Goal: Task Accomplishment & Management: Use online tool/utility

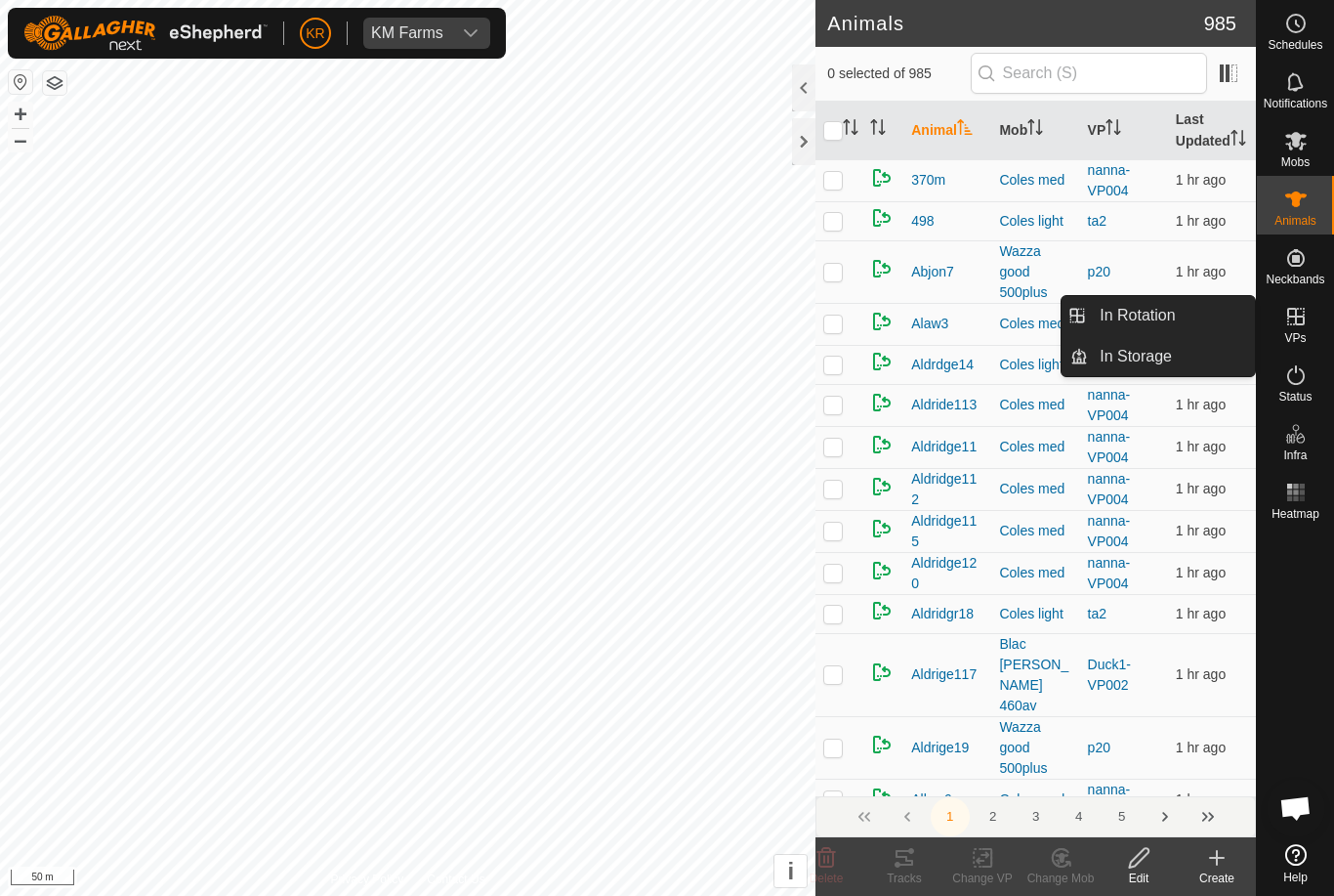
click at [1179, 323] on link "In Rotation" at bounding box center [1172, 316] width 167 height 39
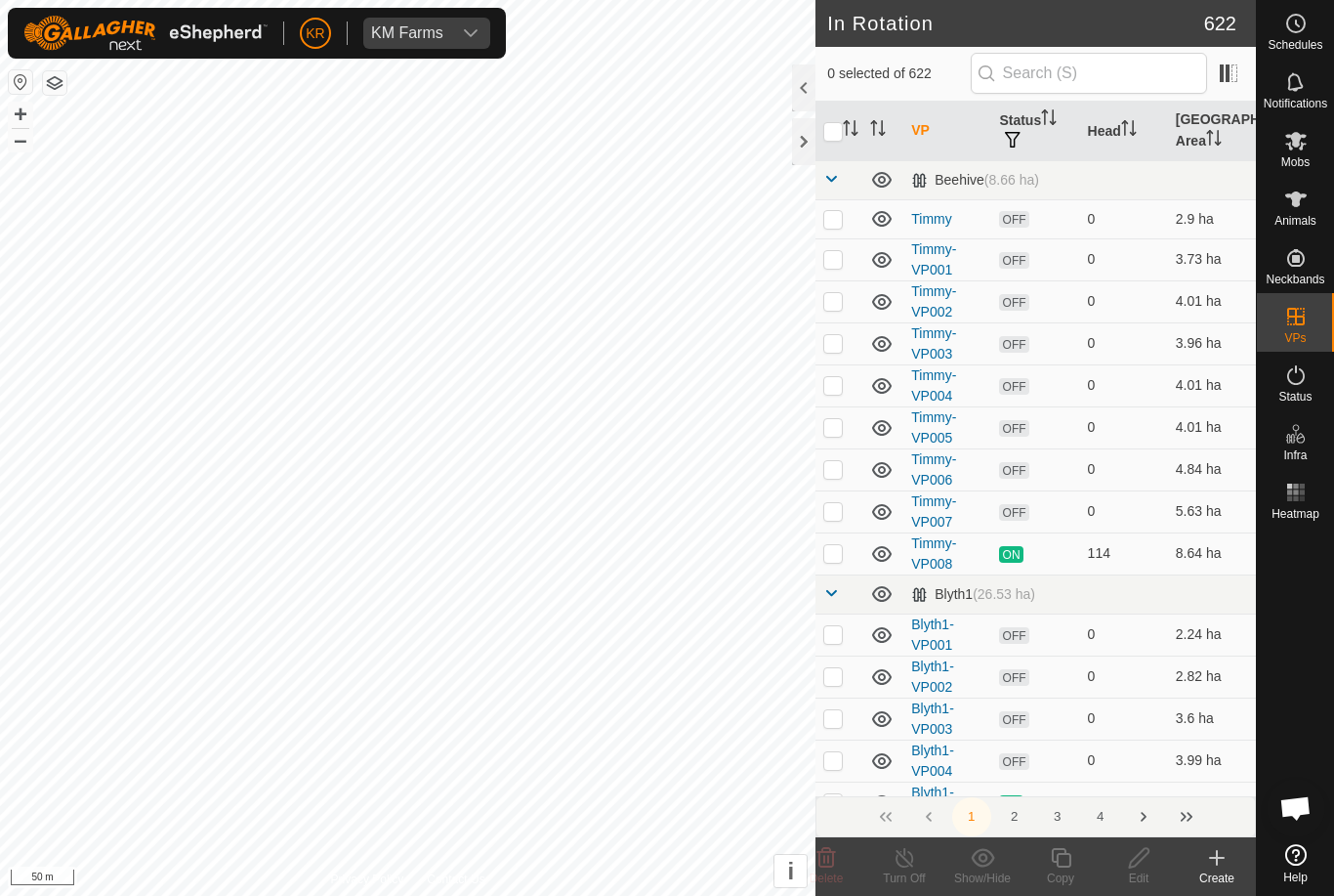
click at [1199, 322] on link "In Rotation" at bounding box center [1172, 316] width 167 height 39
click at [1178, 83] on input "text" at bounding box center [1089, 74] width 236 height 41
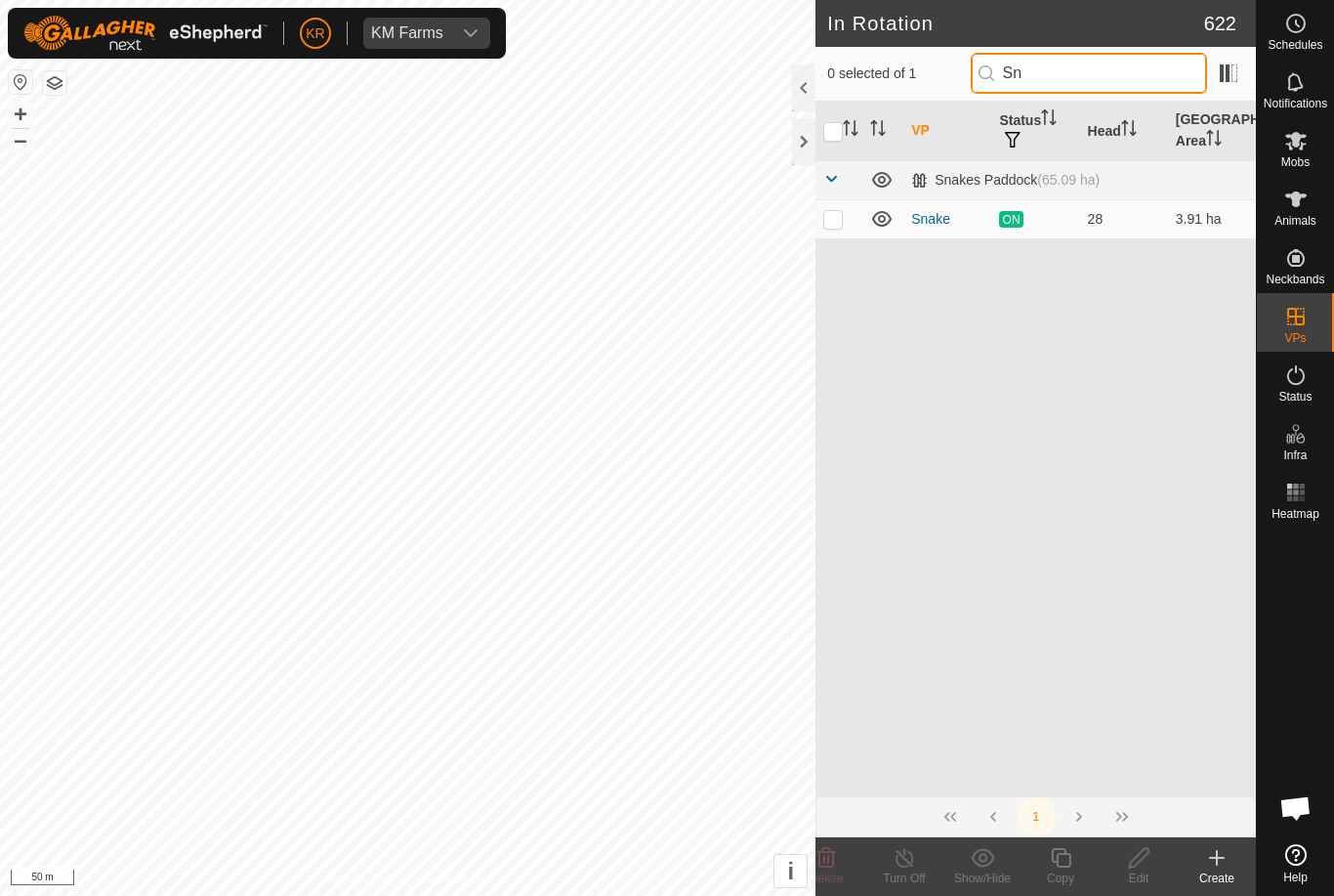
type input "Sn"
click at [831, 225] on p-checkbox at bounding box center [834, 219] width 20 height 16
checkbox input "true"
click at [1071, 859] on icon at bounding box center [1061, 858] width 20 height 20
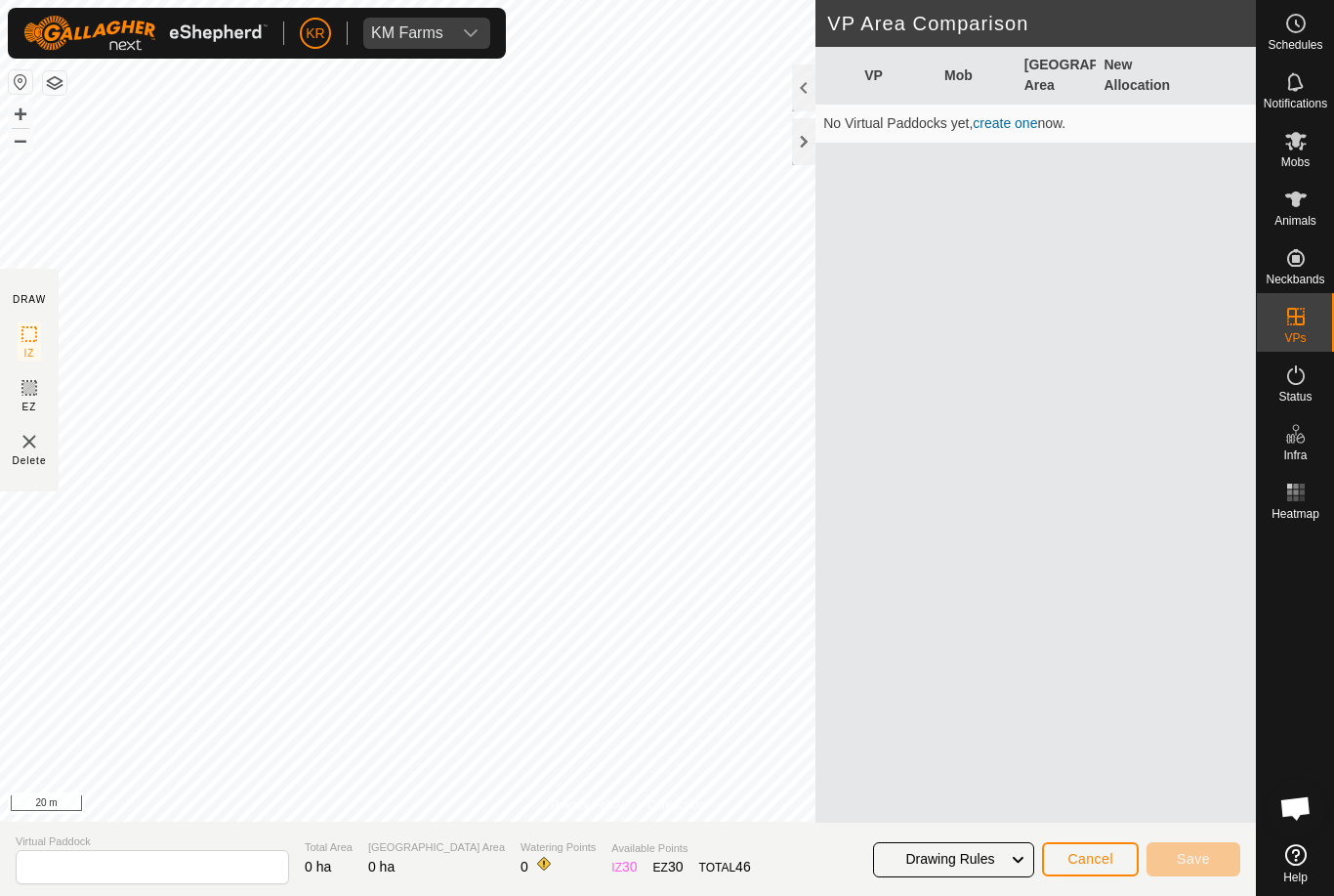
type input "Snake-VP001"
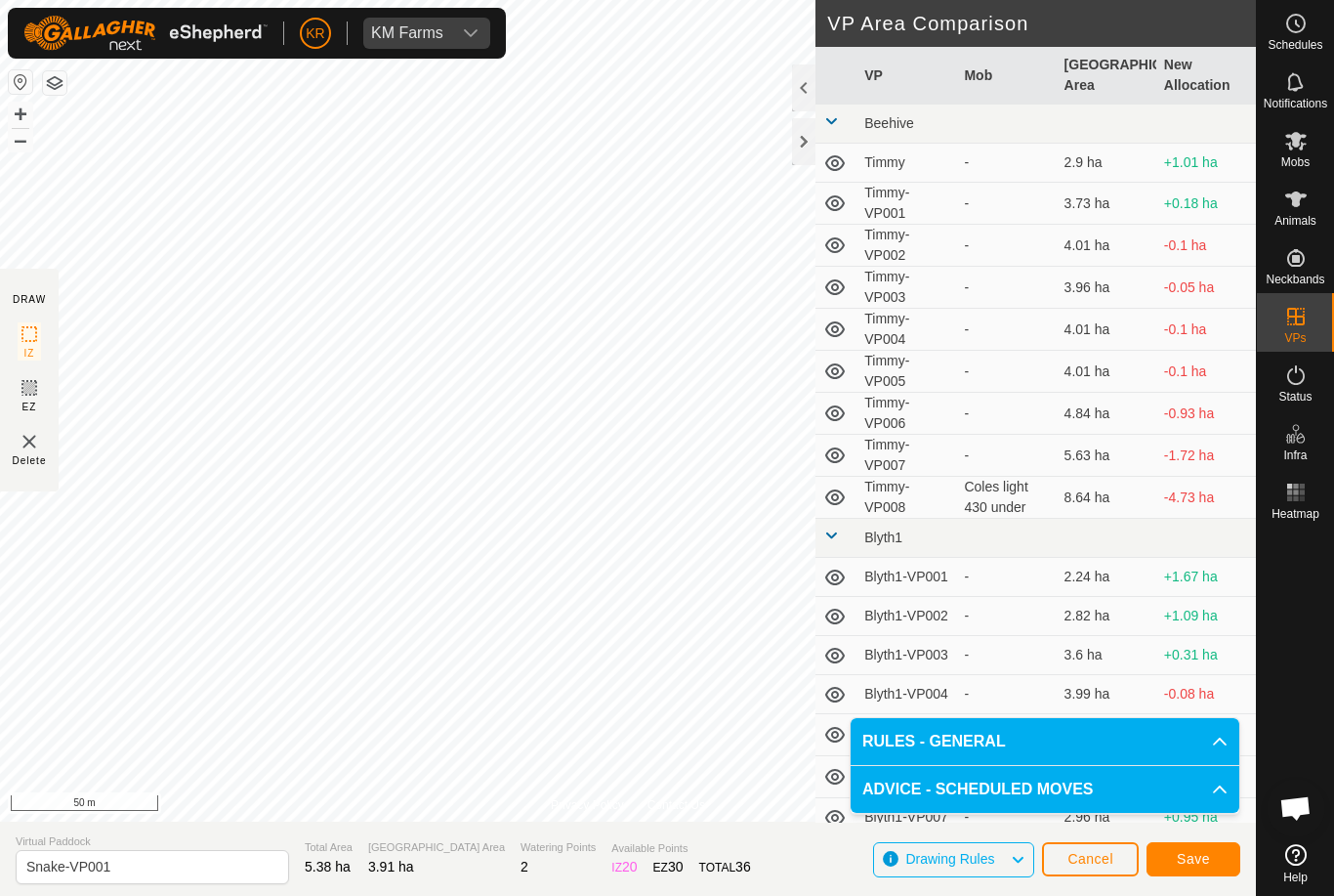
click at [1206, 853] on span "Save" at bounding box center [1194, 859] width 33 height 16
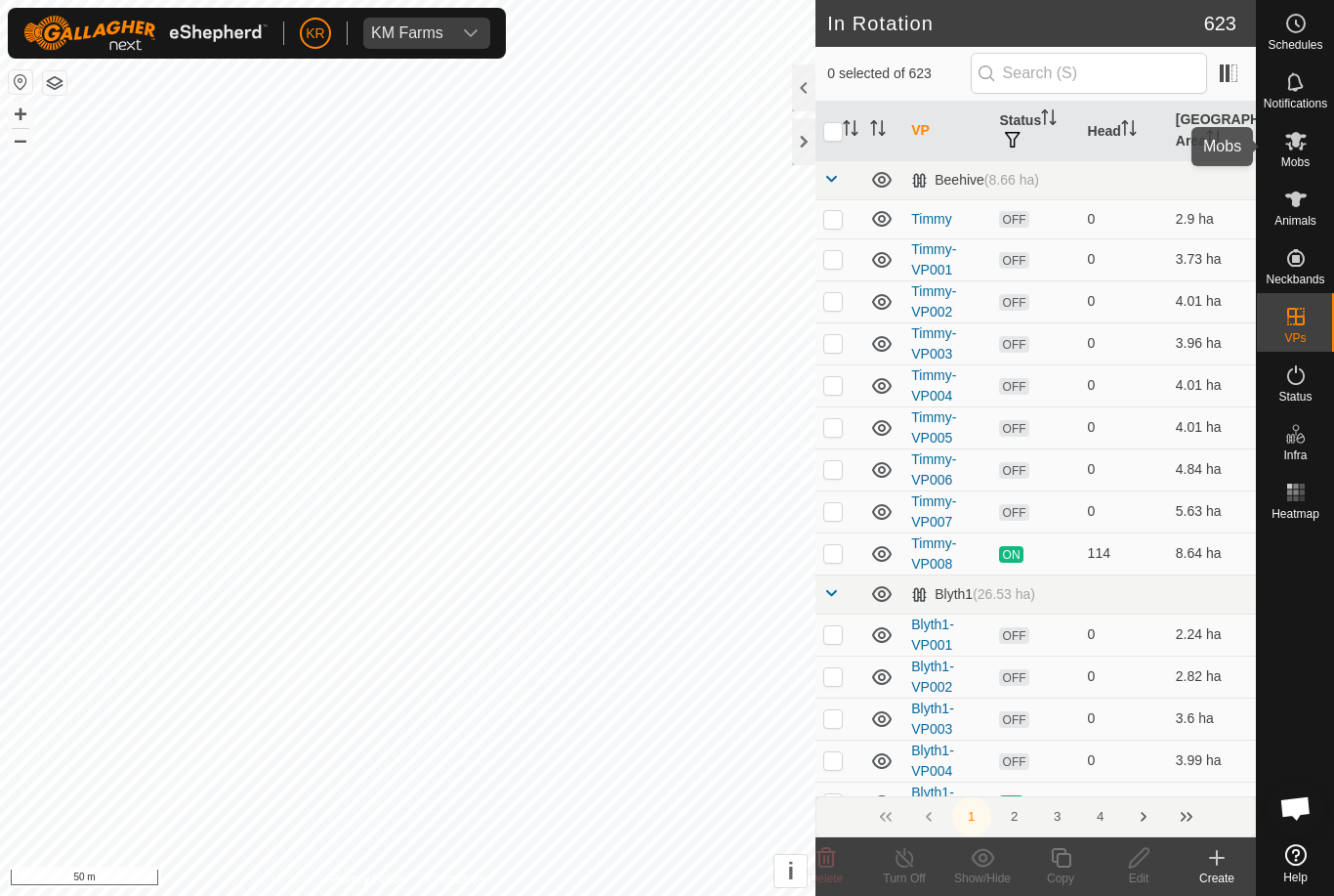
click at [1304, 158] on span "Mobs" at bounding box center [1296, 162] width 29 height 12
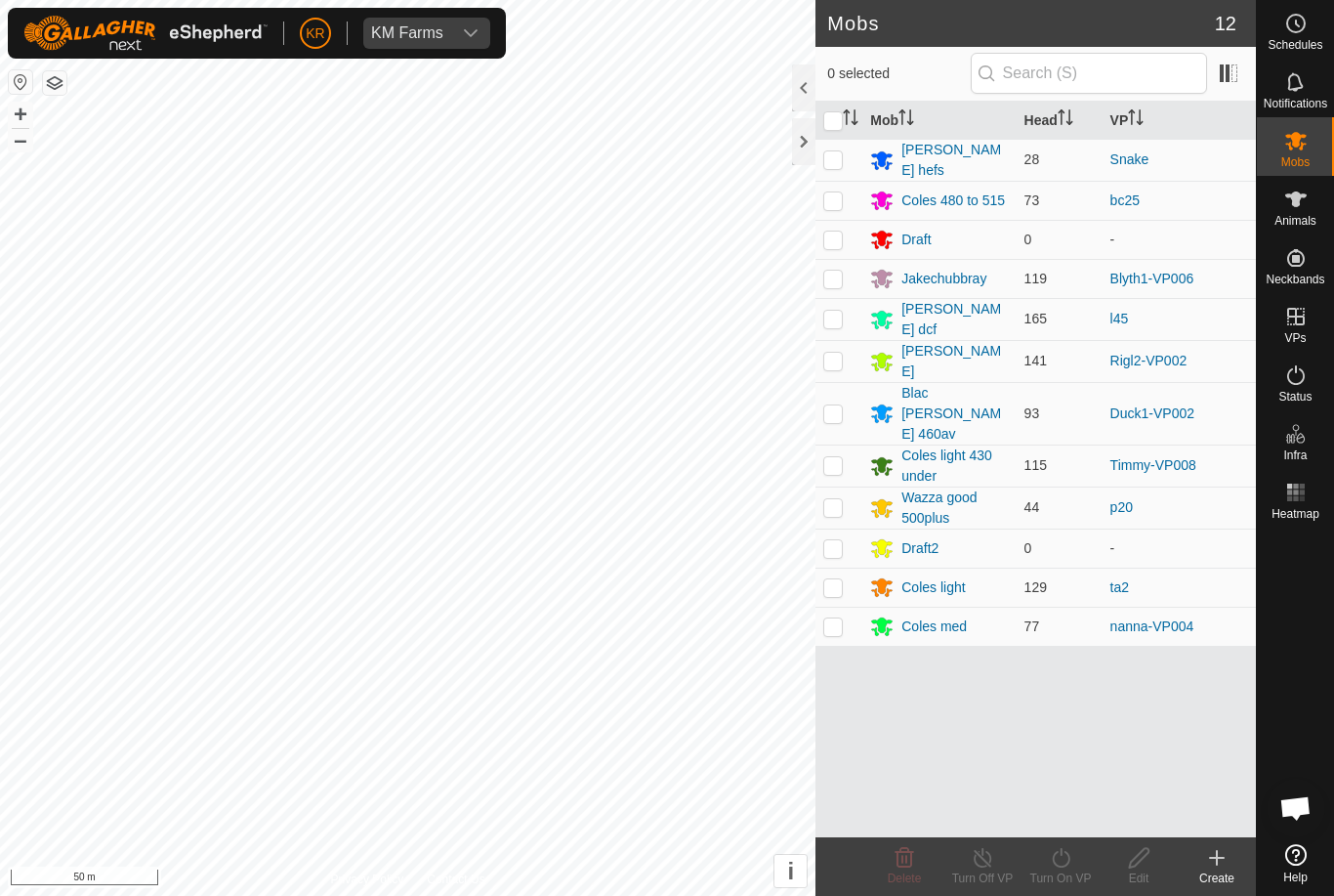
click at [837, 163] on p-checkbox at bounding box center [834, 160] width 20 height 16
checkbox input "true"
click at [1071, 864] on icon at bounding box center [1061, 858] width 25 height 24
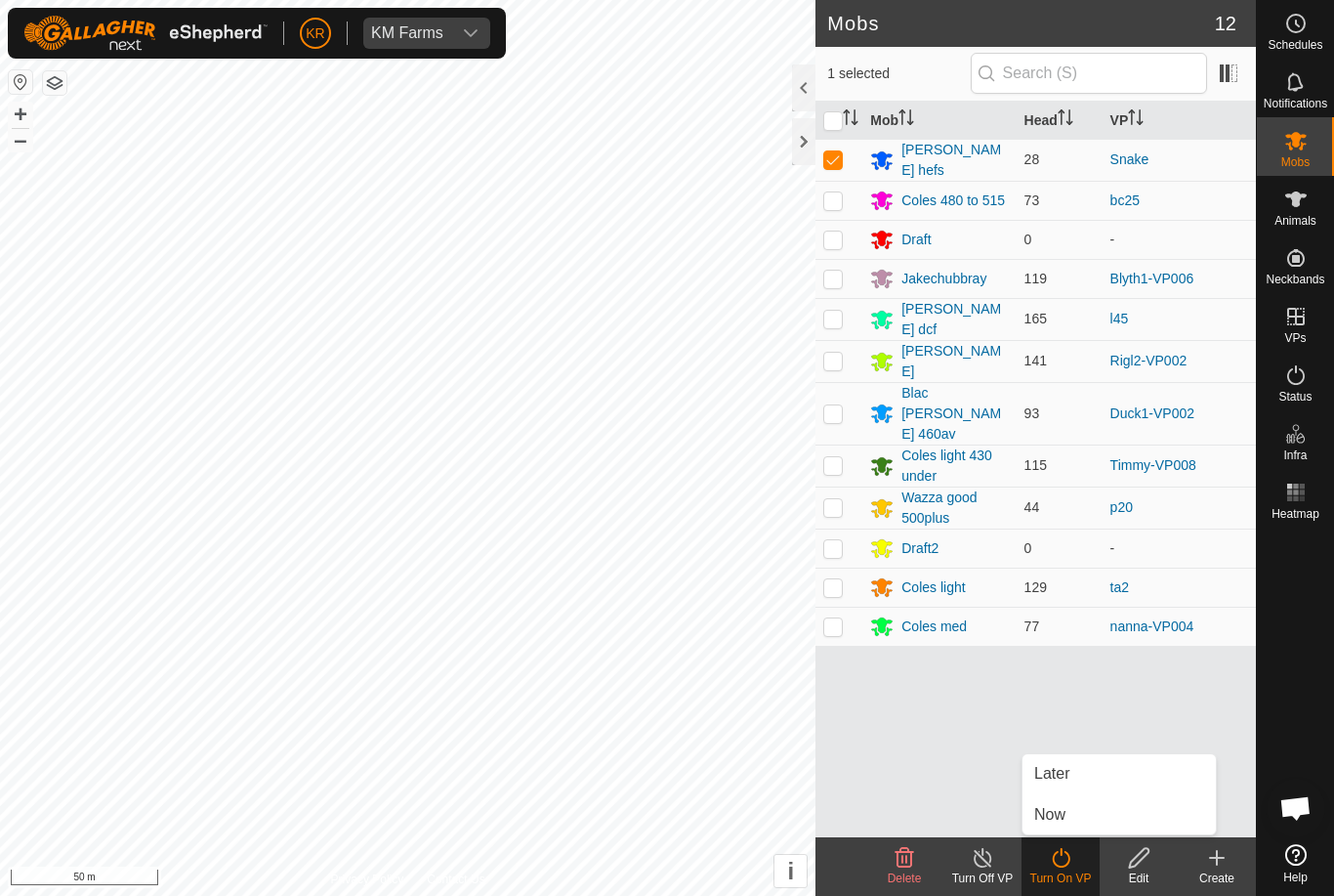
click at [1078, 813] on link "Now" at bounding box center [1119, 815] width 193 height 39
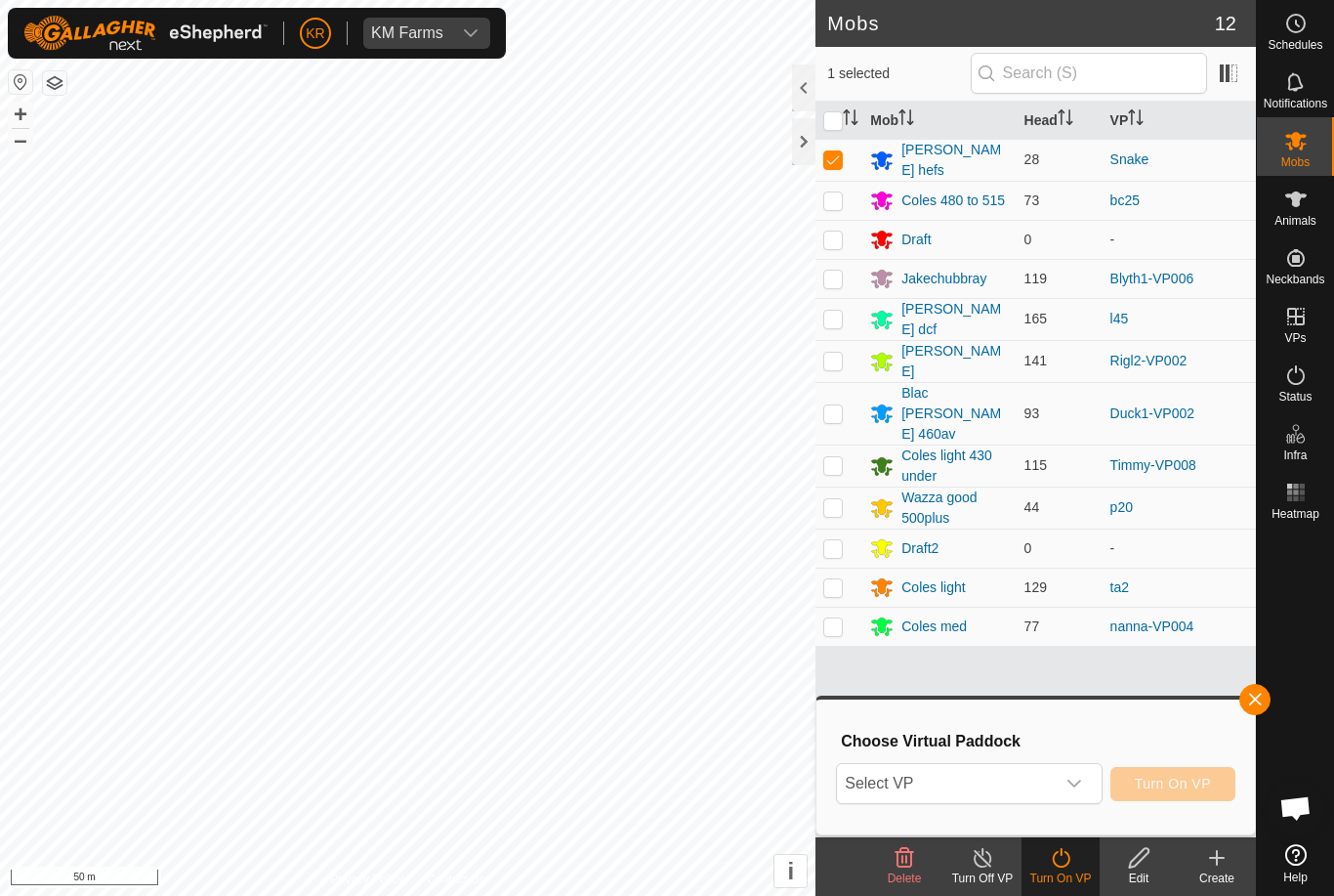
click at [1052, 792] on span "Select VP" at bounding box center [945, 784] width 217 height 39
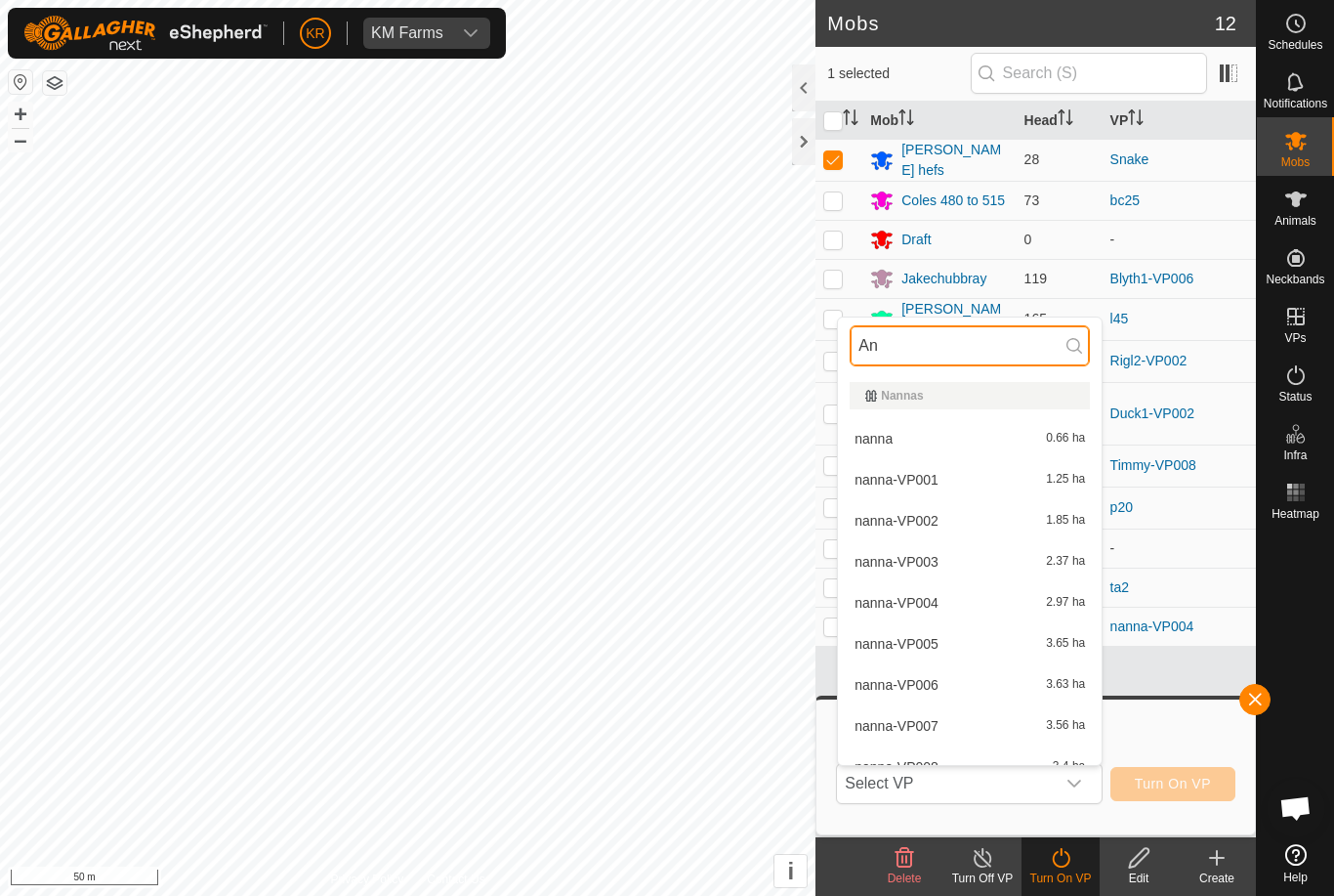
click at [1022, 352] on input "An" at bounding box center [970, 346] width 240 height 41
click at [1021, 351] on input "An" at bounding box center [970, 346] width 240 height 41
type input "A"
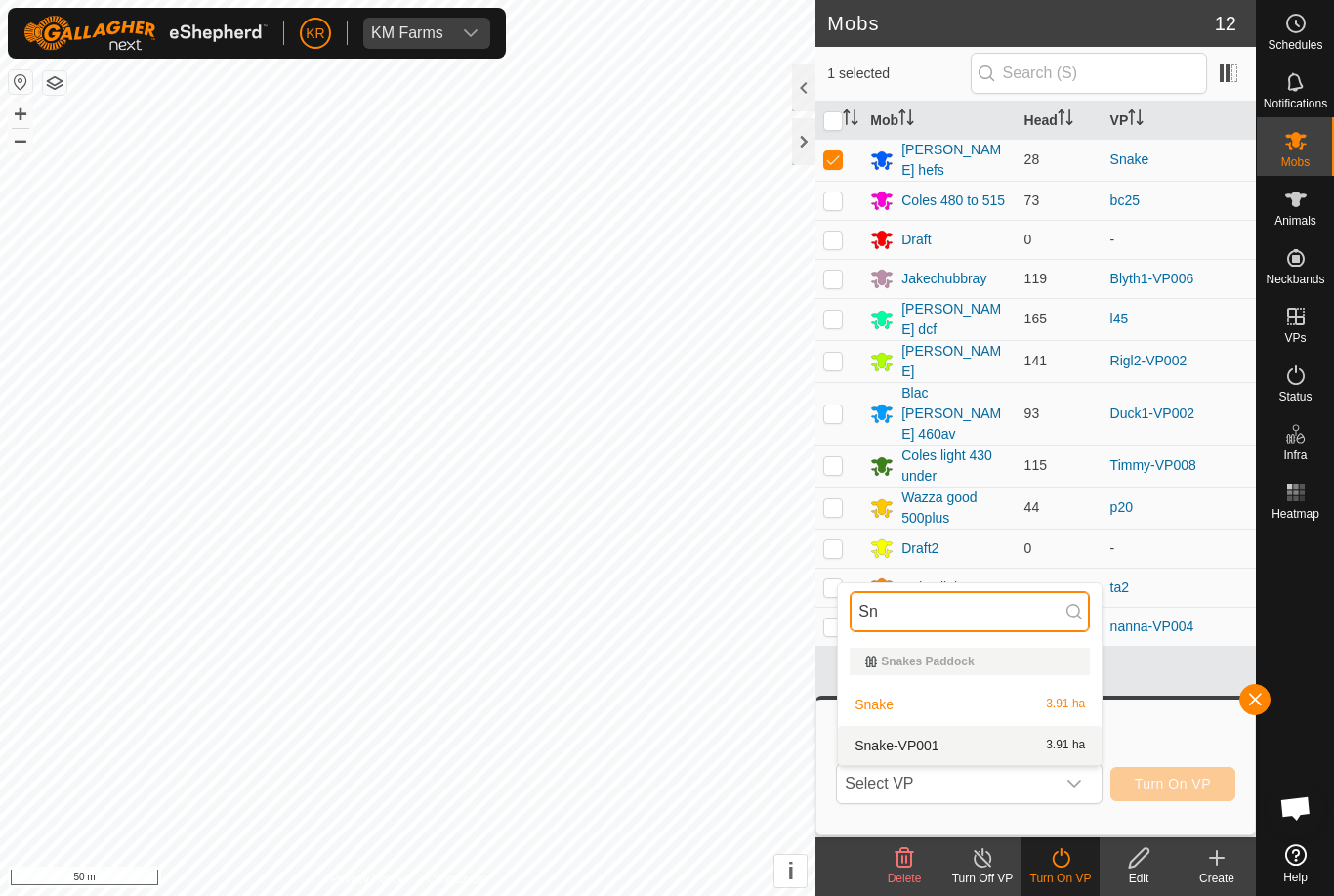
type input "Sn"
click at [1027, 744] on div "Snake-VP001 3.91 ha" at bounding box center [970, 745] width 240 height 24
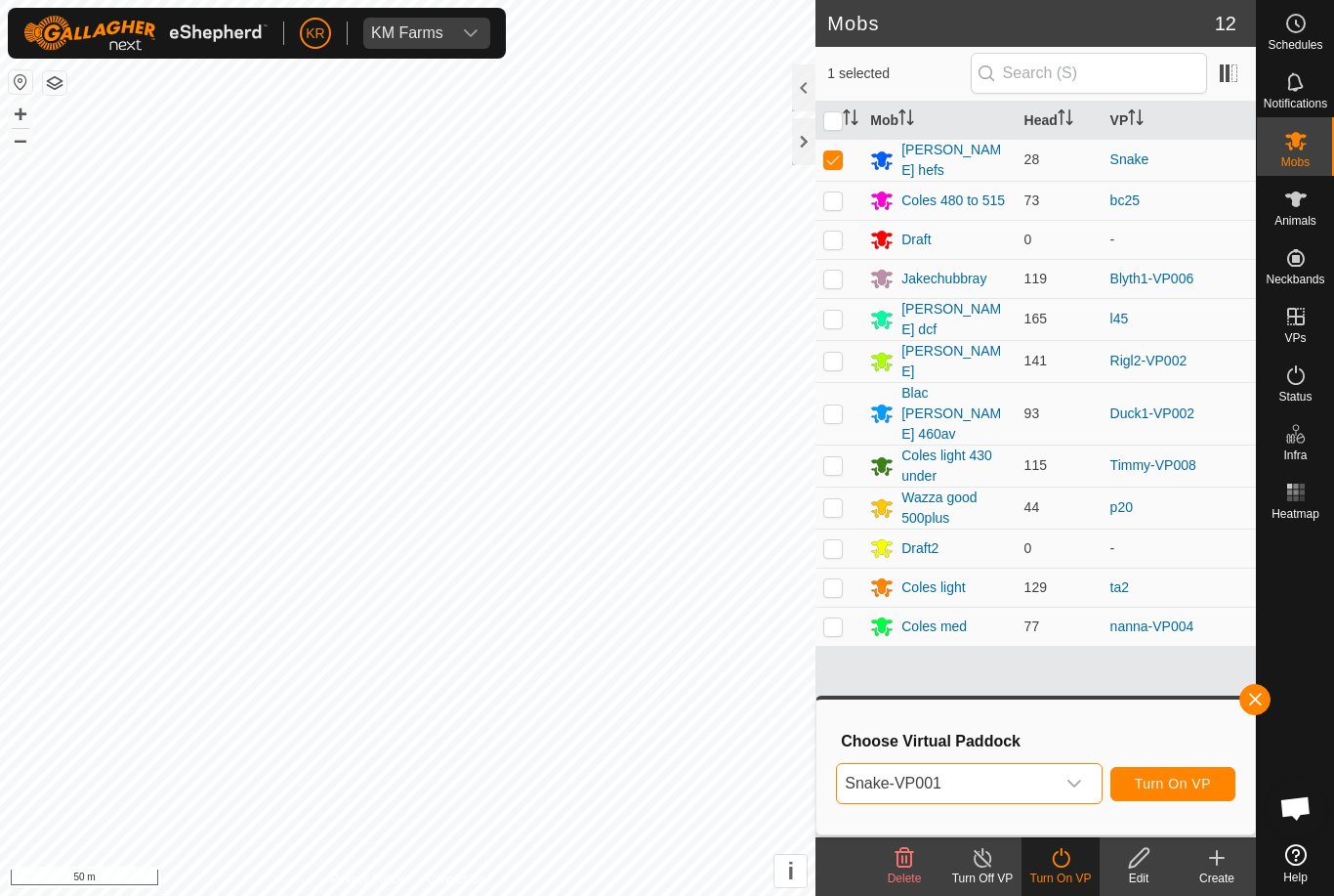
click at [1201, 792] on span "Turn On VP" at bounding box center [1173, 784] width 76 height 16
